Goal: Task Accomplishment & Management: Manage account settings

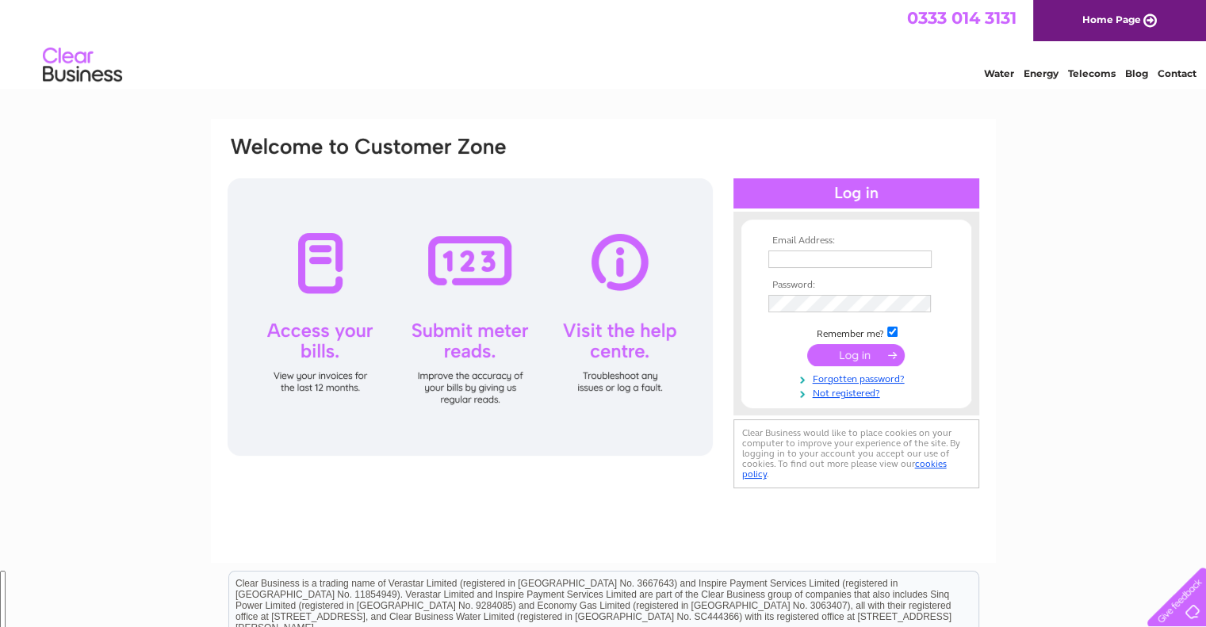
type input "info@allaboutroseshop.co.uk"
click at [845, 354] on input "submit" at bounding box center [856, 355] width 98 height 22
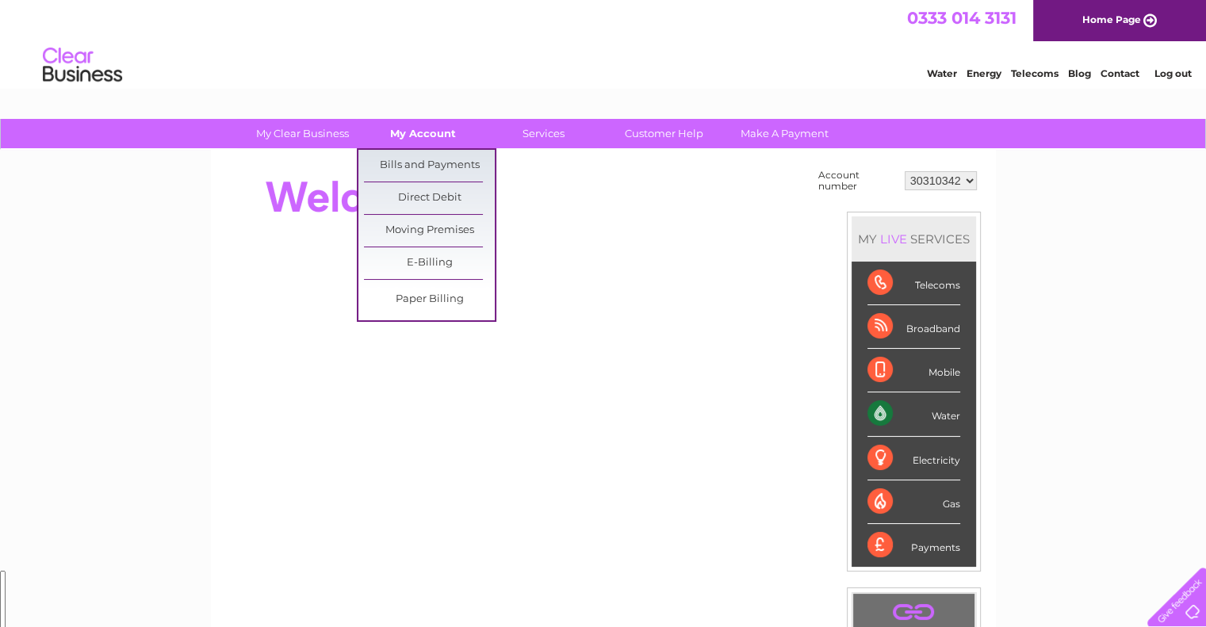
click at [419, 129] on link "My Account" at bounding box center [423, 133] width 131 height 29
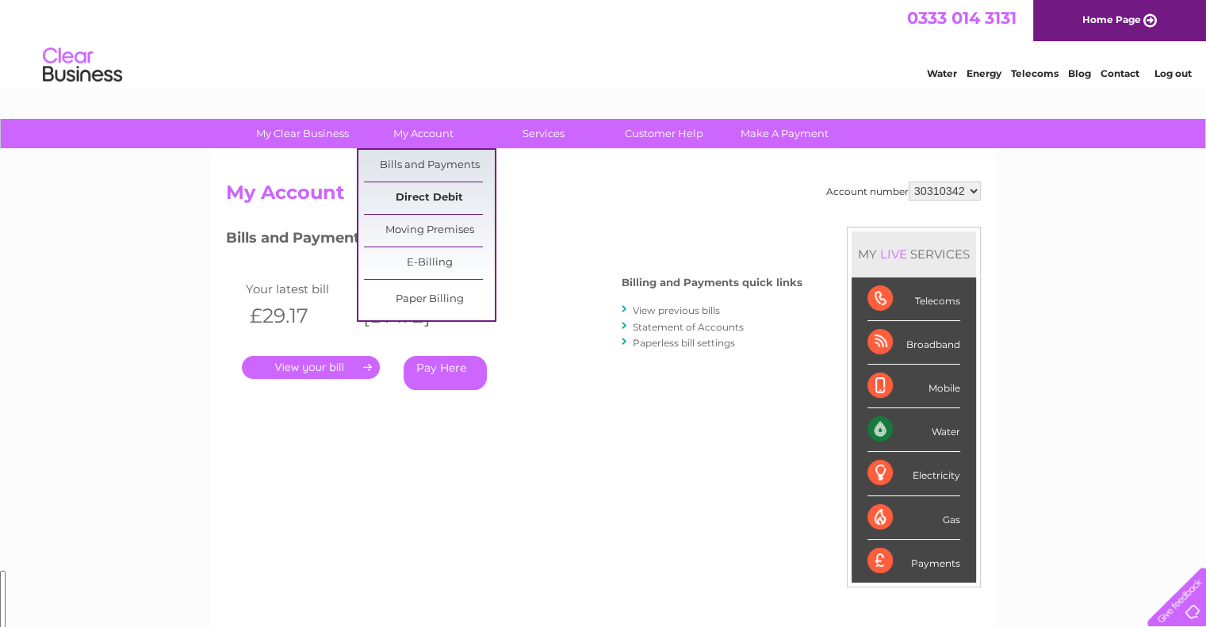
click at [439, 199] on link "Direct Debit" at bounding box center [429, 198] width 131 height 32
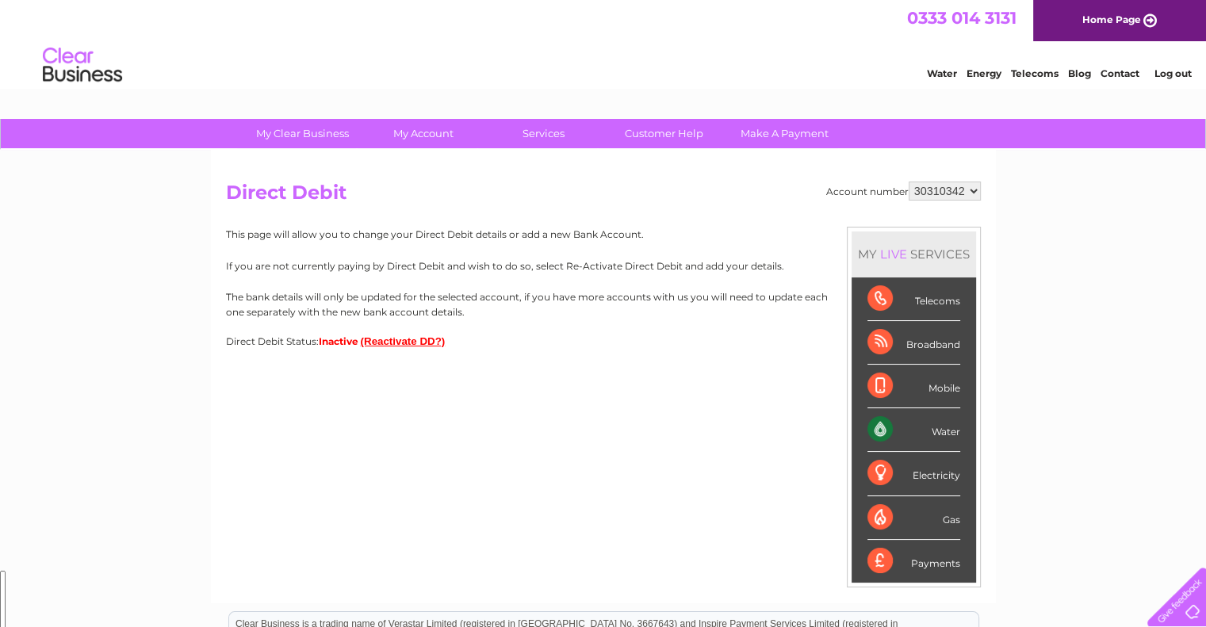
click at [384, 342] on button "(Reactivate DD?)" at bounding box center [403, 341] width 85 height 12
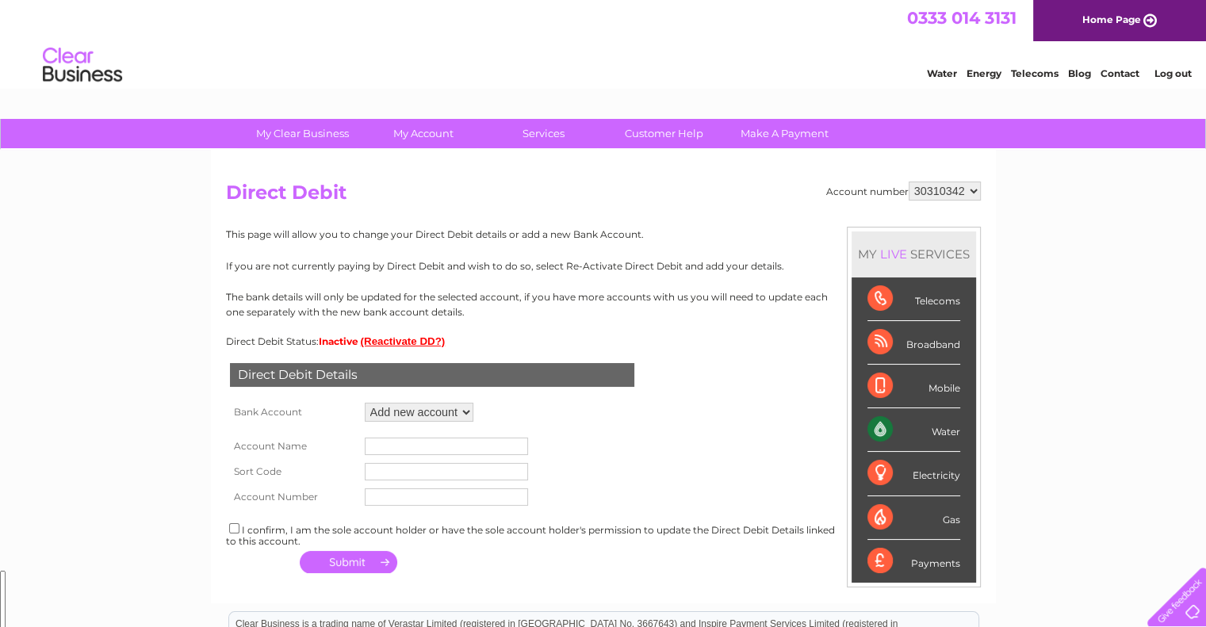
click at [463, 411] on select "Add new account" at bounding box center [419, 412] width 109 height 19
click at [365, 403] on select "Add new account" at bounding box center [419, 412] width 109 height 19
click at [298, 415] on th "Bank Account" at bounding box center [293, 412] width 135 height 27
click at [412, 449] on input "text" at bounding box center [446, 446] width 163 height 17
click at [439, 452] on input "text" at bounding box center [446, 446] width 163 height 17
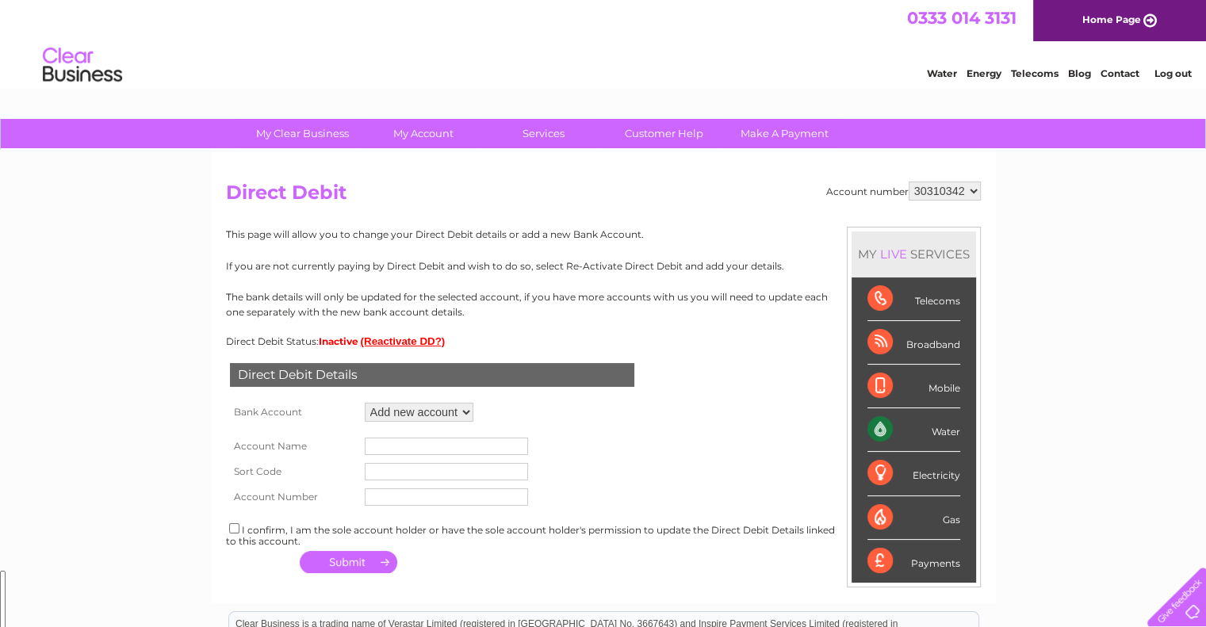
type input "Mrs A R Shrives"
click at [396, 473] on input "text" at bounding box center [446, 471] width 163 height 17
type input "09-01-28"
click at [438, 498] on input "text" at bounding box center [446, 496] width 163 height 17
type input "76731342"
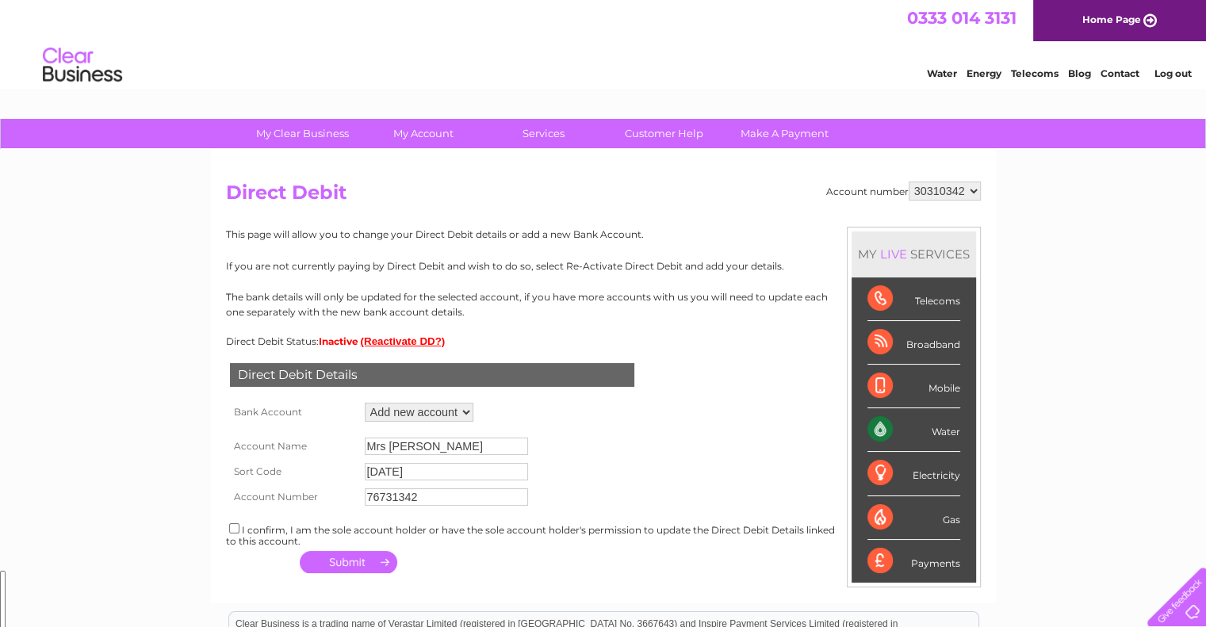
click at [239, 527] on div "I confirm, I am the sole account holder or have the sole account holder's permi…" at bounding box center [603, 534] width 755 height 26
click at [238, 527] on input "checkbox" at bounding box center [234, 528] width 10 height 10
checkbox input "true"
click at [358, 561] on button "button" at bounding box center [349, 562] width 98 height 22
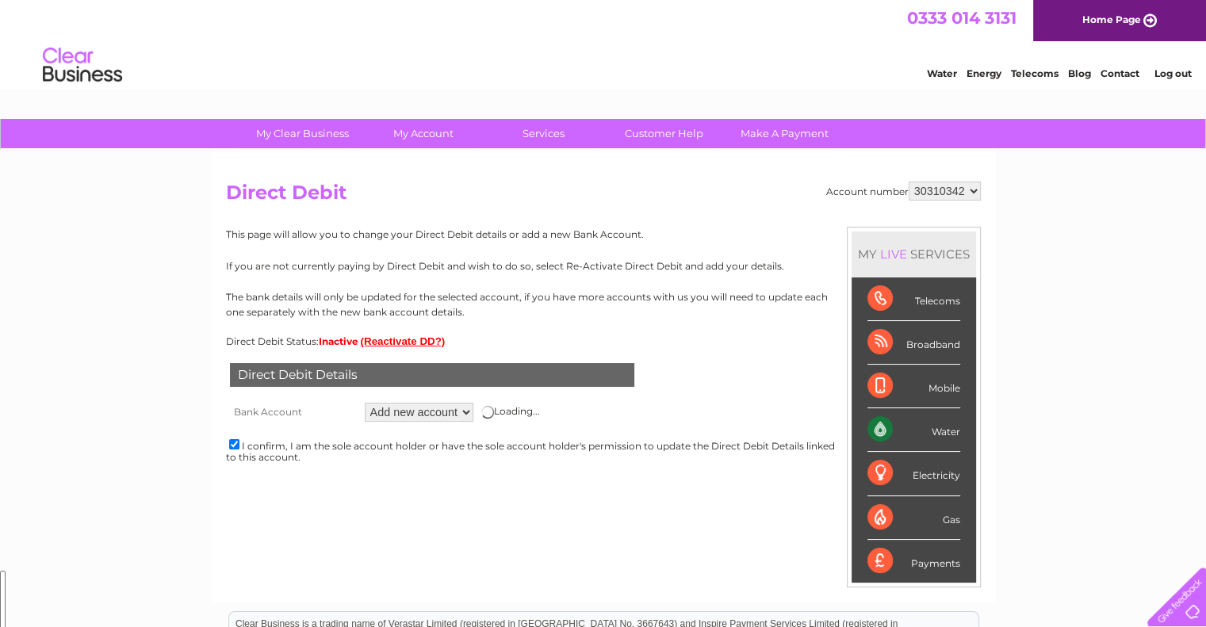
click at [464, 411] on select "Add new account" at bounding box center [419, 412] width 109 height 19
click at [710, 210] on h2 "Direct Debit" at bounding box center [603, 197] width 755 height 30
click at [973, 186] on select "30310342" at bounding box center [944, 191] width 72 height 19
click at [989, 189] on div "Account number 30310342 Direct Debit MY LIVE SERVICES Telecoms Broadband Mobile…" at bounding box center [603, 376] width 785 height 453
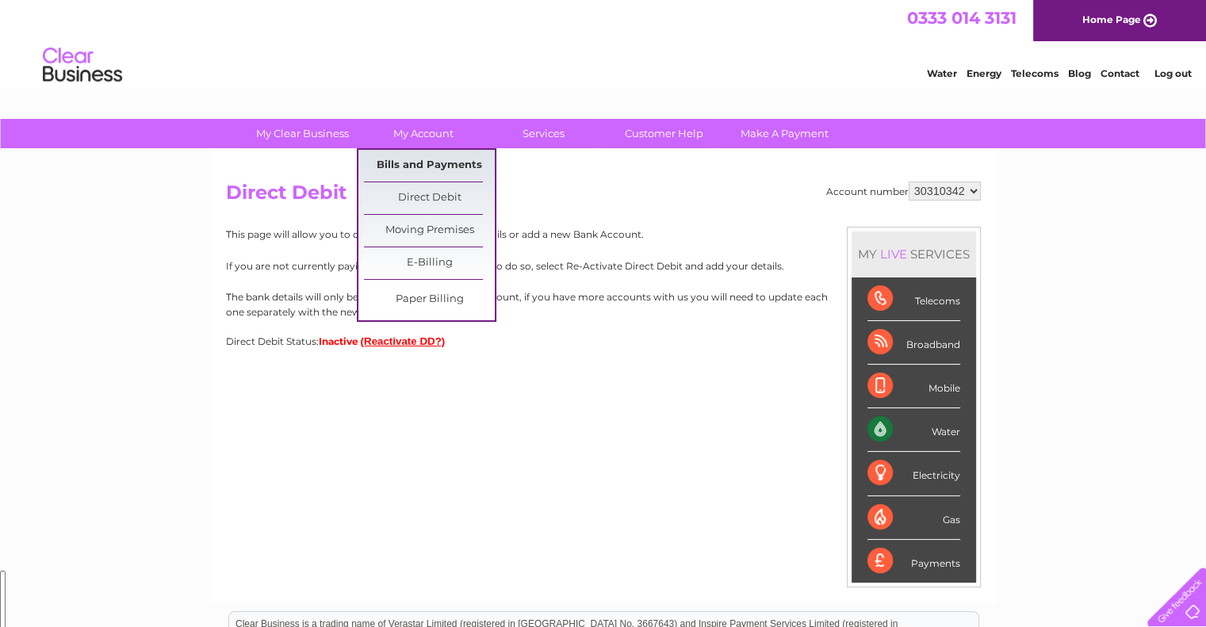
click at [426, 167] on link "Bills and Payments" at bounding box center [429, 166] width 131 height 32
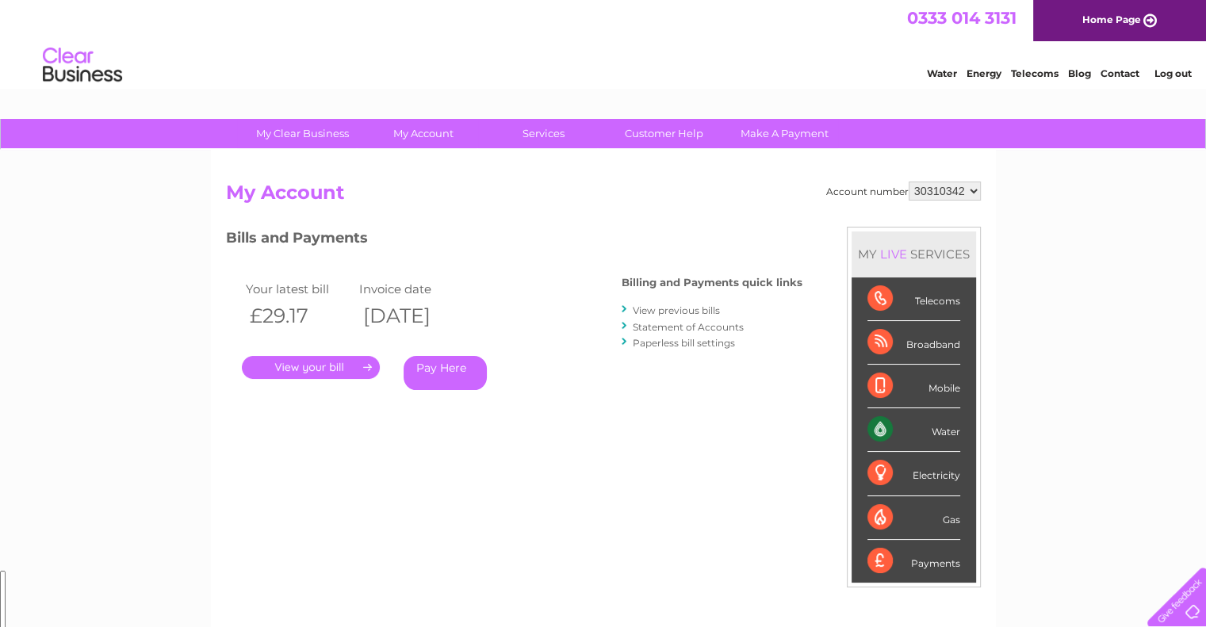
click at [426, 133] on link "My Account" at bounding box center [423, 133] width 131 height 29
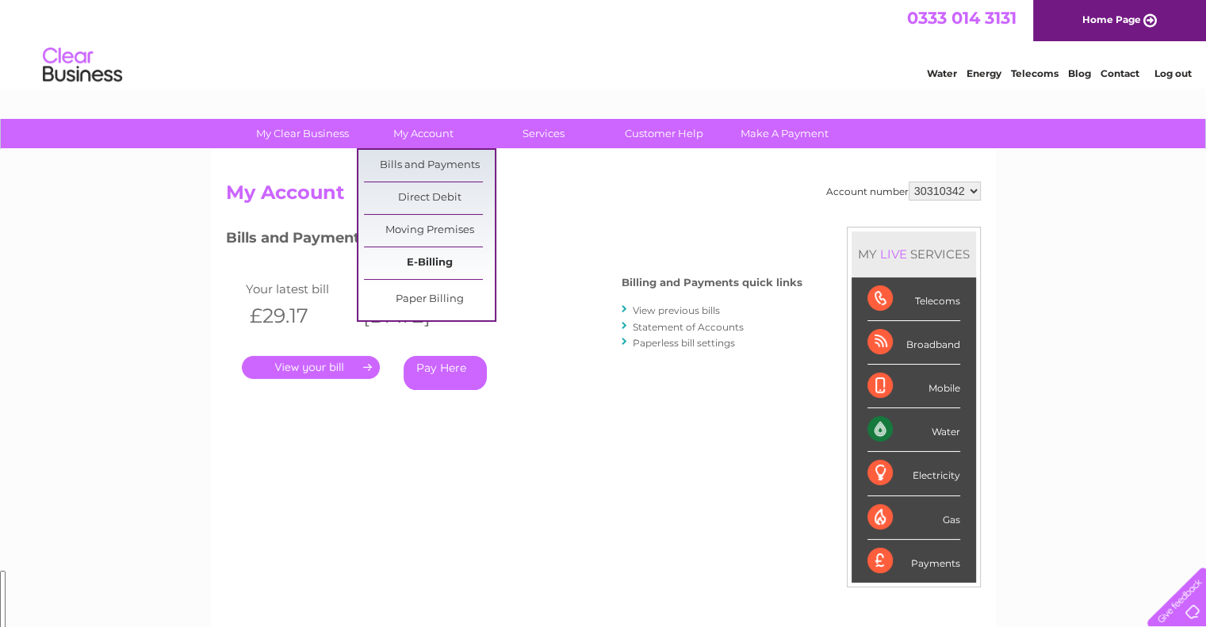
click at [434, 259] on link "E-Billing" at bounding box center [429, 263] width 131 height 32
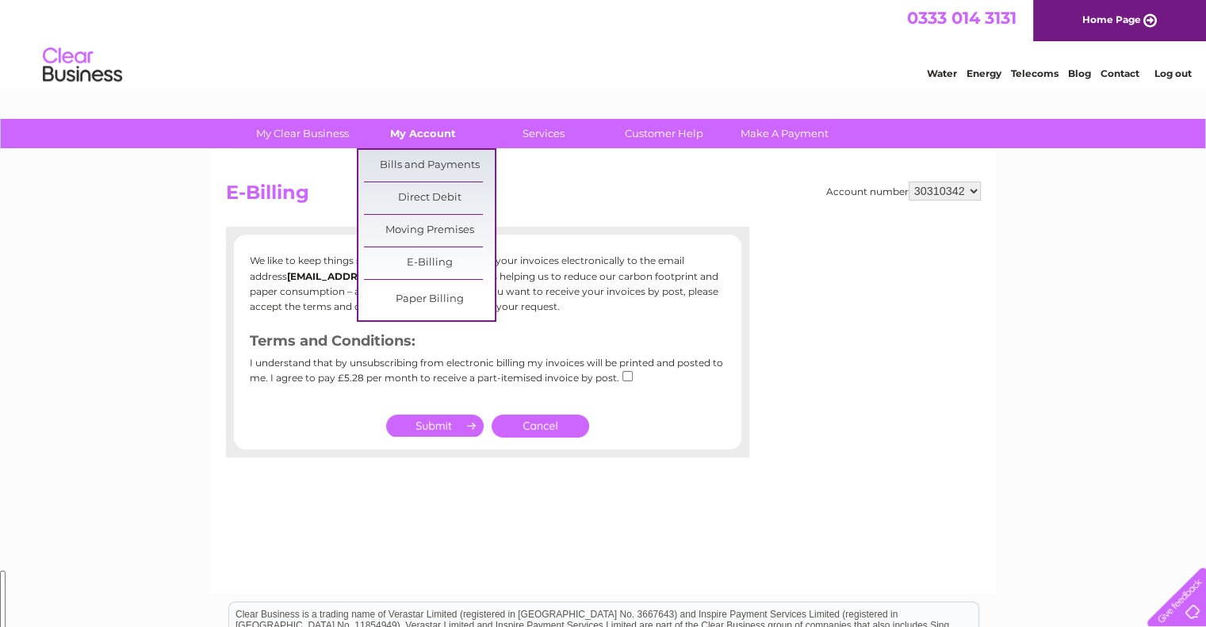
click at [440, 139] on link "My Account" at bounding box center [423, 133] width 131 height 29
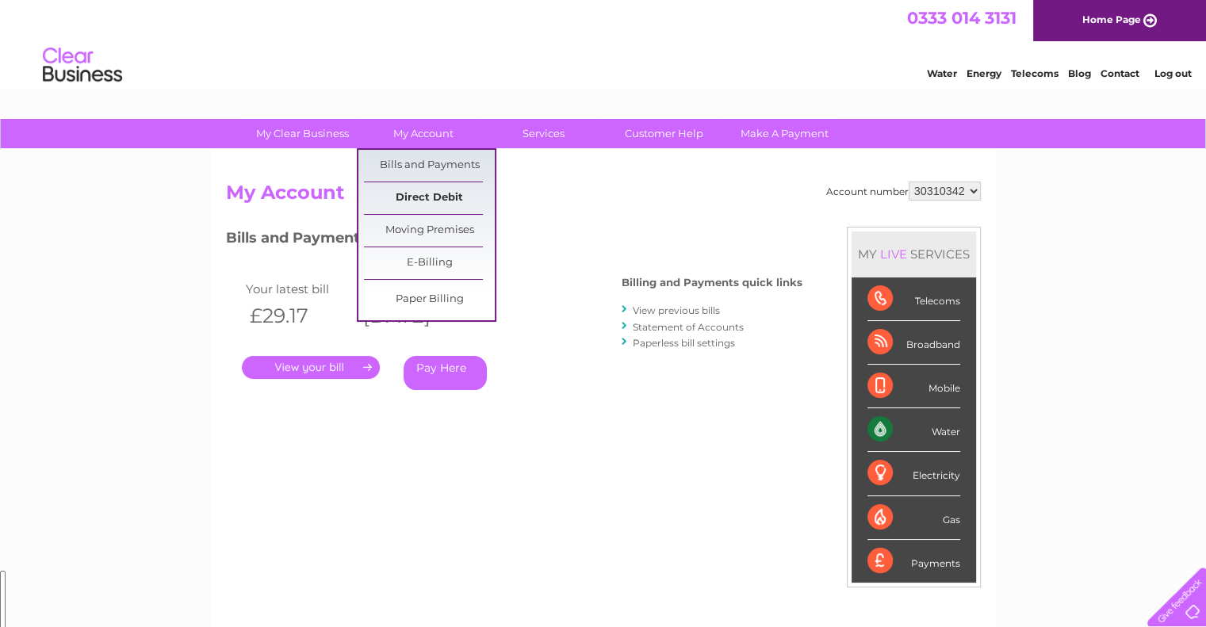
click at [441, 201] on link "Direct Debit" at bounding box center [429, 198] width 131 height 32
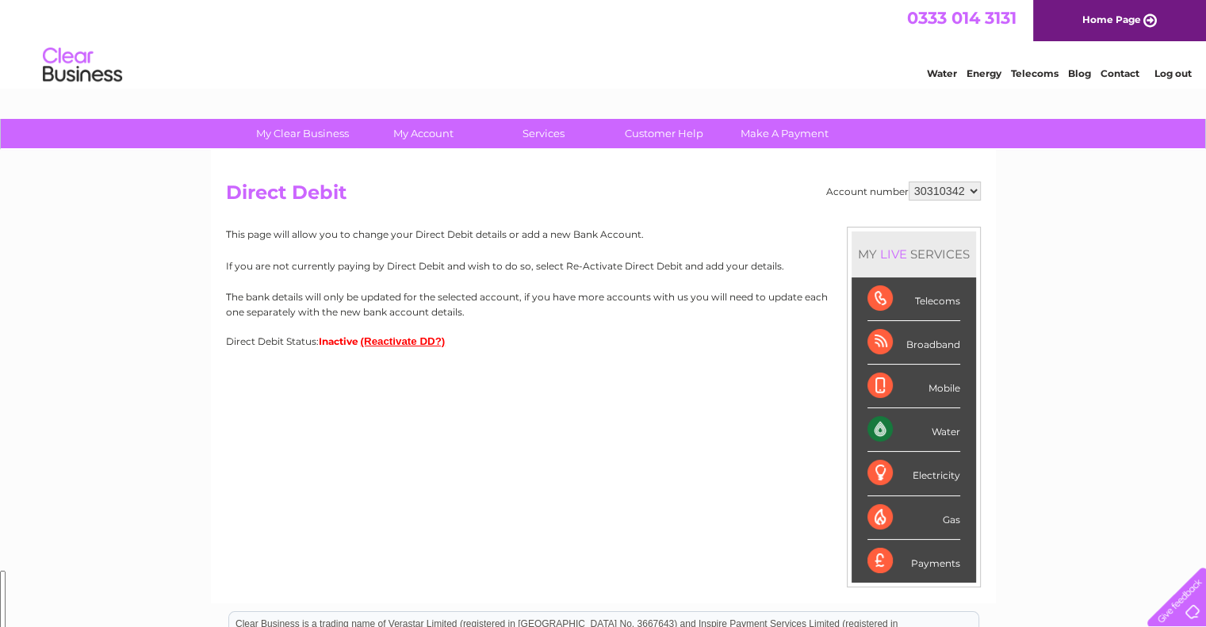
click at [392, 338] on button "(Reactivate DD?)" at bounding box center [403, 341] width 85 height 12
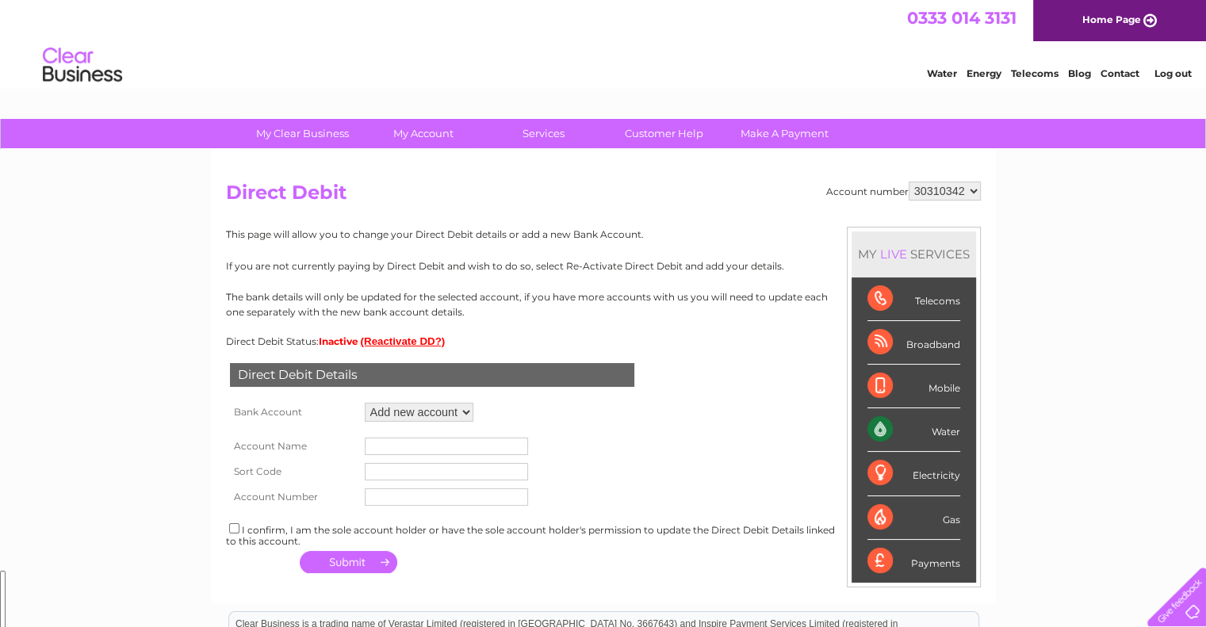
click at [464, 411] on select "Add new account" at bounding box center [419, 412] width 109 height 19
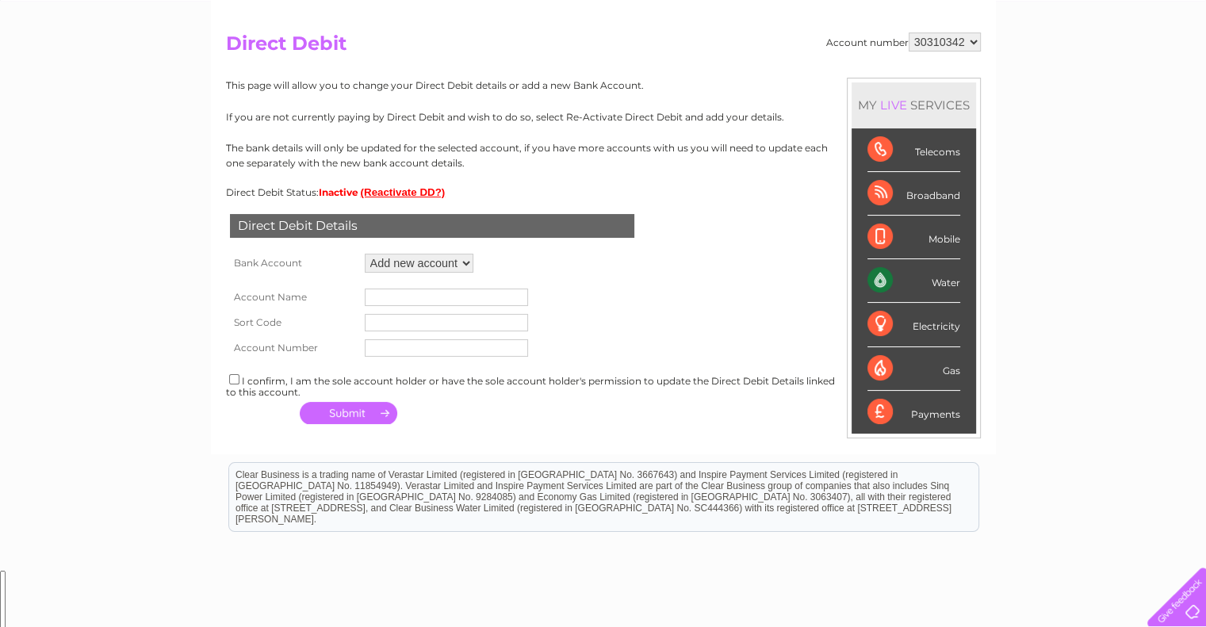
scroll to position [159, 0]
